Goal: Transaction & Acquisition: Register for event/course

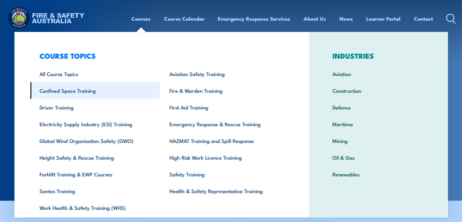
click at [80, 92] on link "Confined Space Training" at bounding box center [95, 90] width 130 height 17
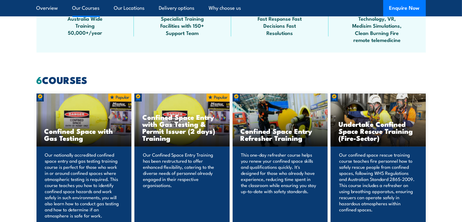
scroll to position [487, 0]
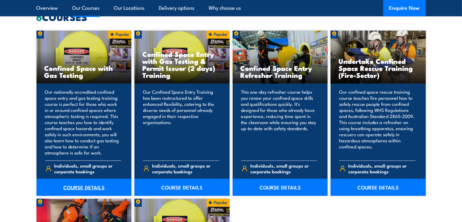
click at [86, 187] on link "COURSE DETAILS" at bounding box center [84, 187] width 95 height 17
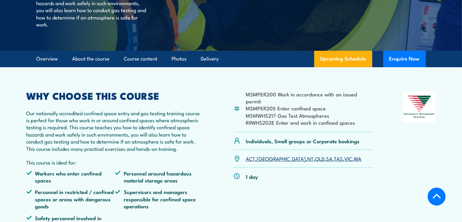
scroll to position [183, 0]
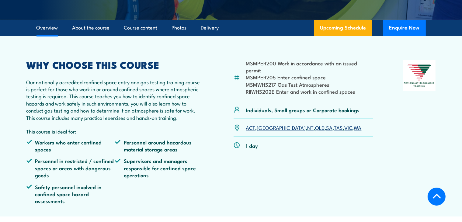
click at [316, 131] on link "QLD" at bounding box center [320, 127] width 9 height 7
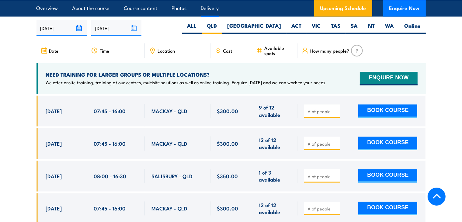
scroll to position [1125, 0]
click at [376, 108] on button "BOOK COURSE" at bounding box center [388, 111] width 59 height 13
type input "1"
click at [335, 110] on input "1" at bounding box center [323, 112] width 30 height 6
click at [374, 110] on button "BOOK COURSE" at bounding box center [388, 111] width 59 height 13
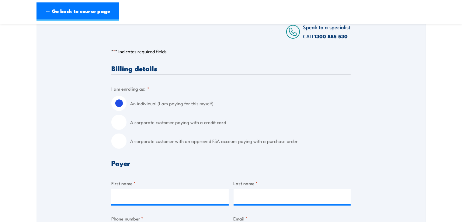
scroll to position [122, 0]
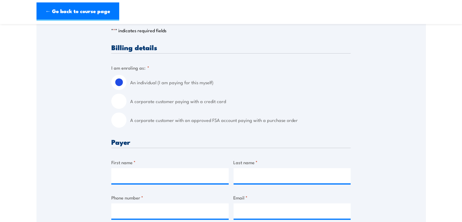
click at [122, 105] on input "A corporate customer paying with a credit card" at bounding box center [118, 101] width 15 height 15
radio input "true"
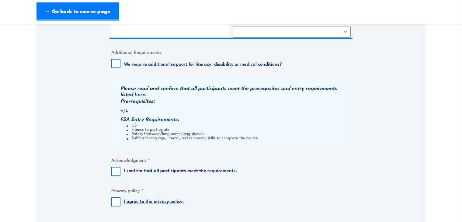
scroll to position [548, 0]
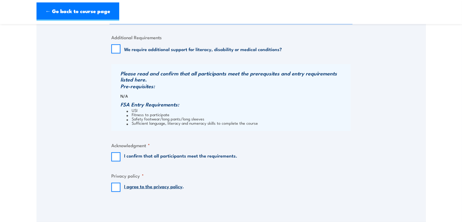
click at [121, 162] on div "I confirm that all participants meet the requirements." at bounding box center [174, 156] width 126 height 9
click at [115, 161] on input "I confirm that all participants meet the requirements." at bounding box center [115, 156] width 9 height 9
checkbox input "true"
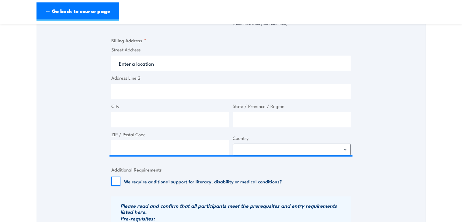
scroll to position [426, 0]
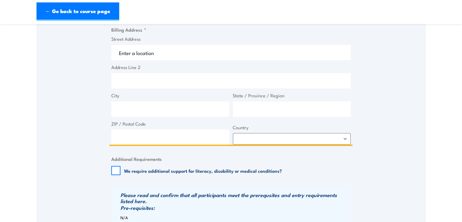
click at [160, 58] on input "Street Address" at bounding box center [231, 52] width 240 height 15
click at [156, 55] on input "Street Address" at bounding box center [231, 52] width 240 height 15
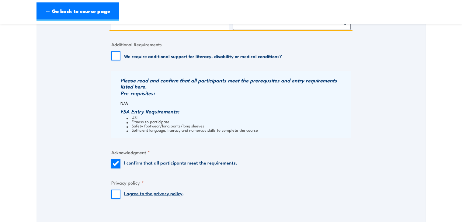
scroll to position [548, 0]
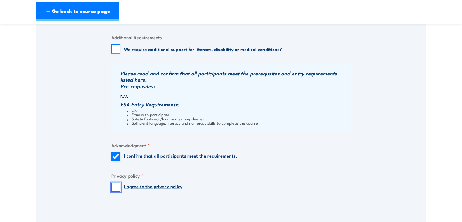
click at [118, 187] on input "I agree to the privacy policy ." at bounding box center [115, 187] width 9 height 9
checkbox input "true"
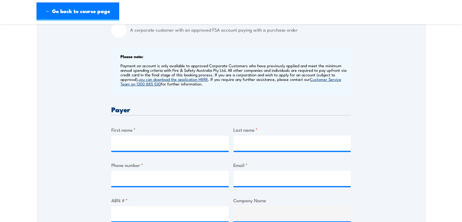
scroll to position [243, 0]
